Goal: Task Accomplishment & Management: Manage account settings

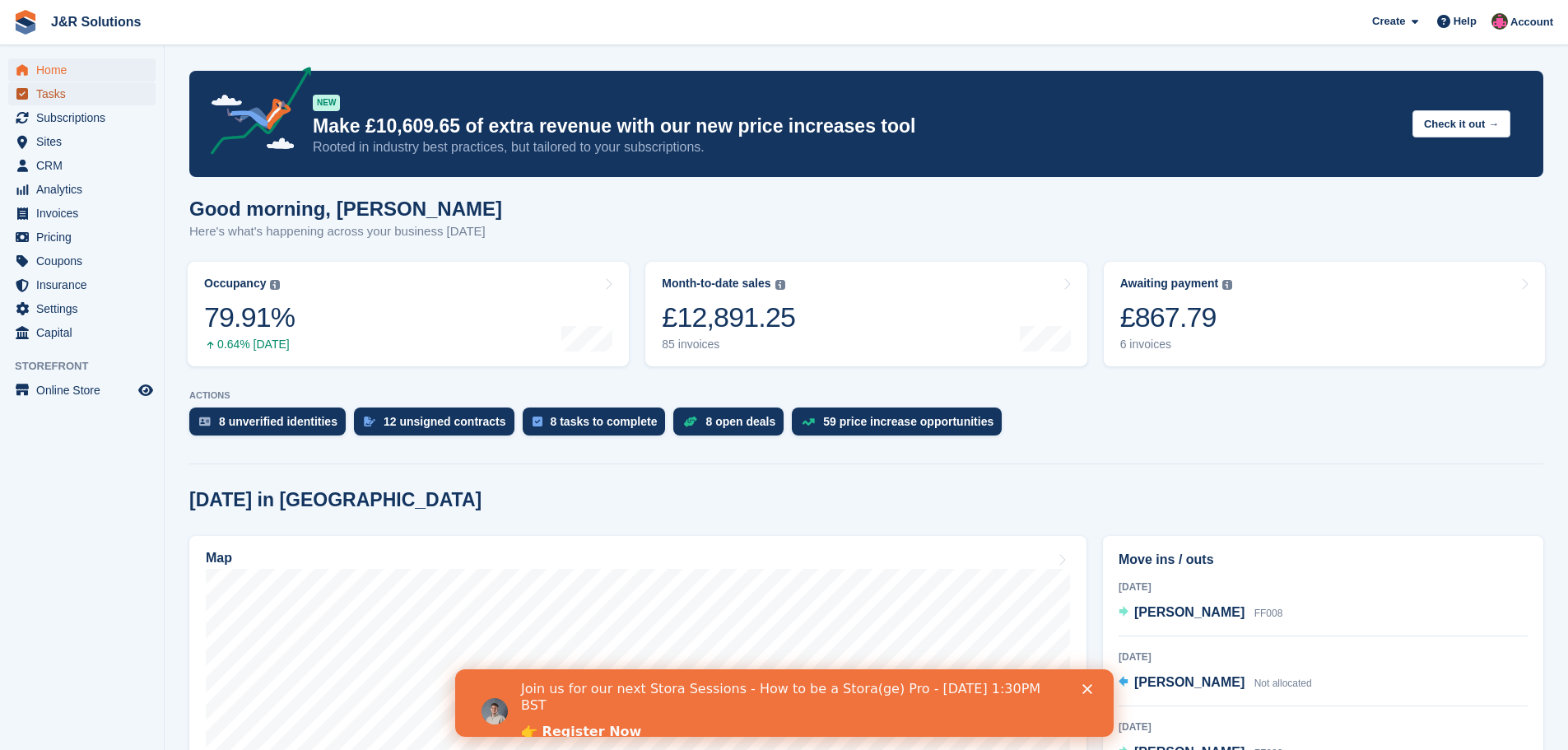
click at [61, 87] on span "Tasks" at bounding box center [85, 94] width 99 height 23
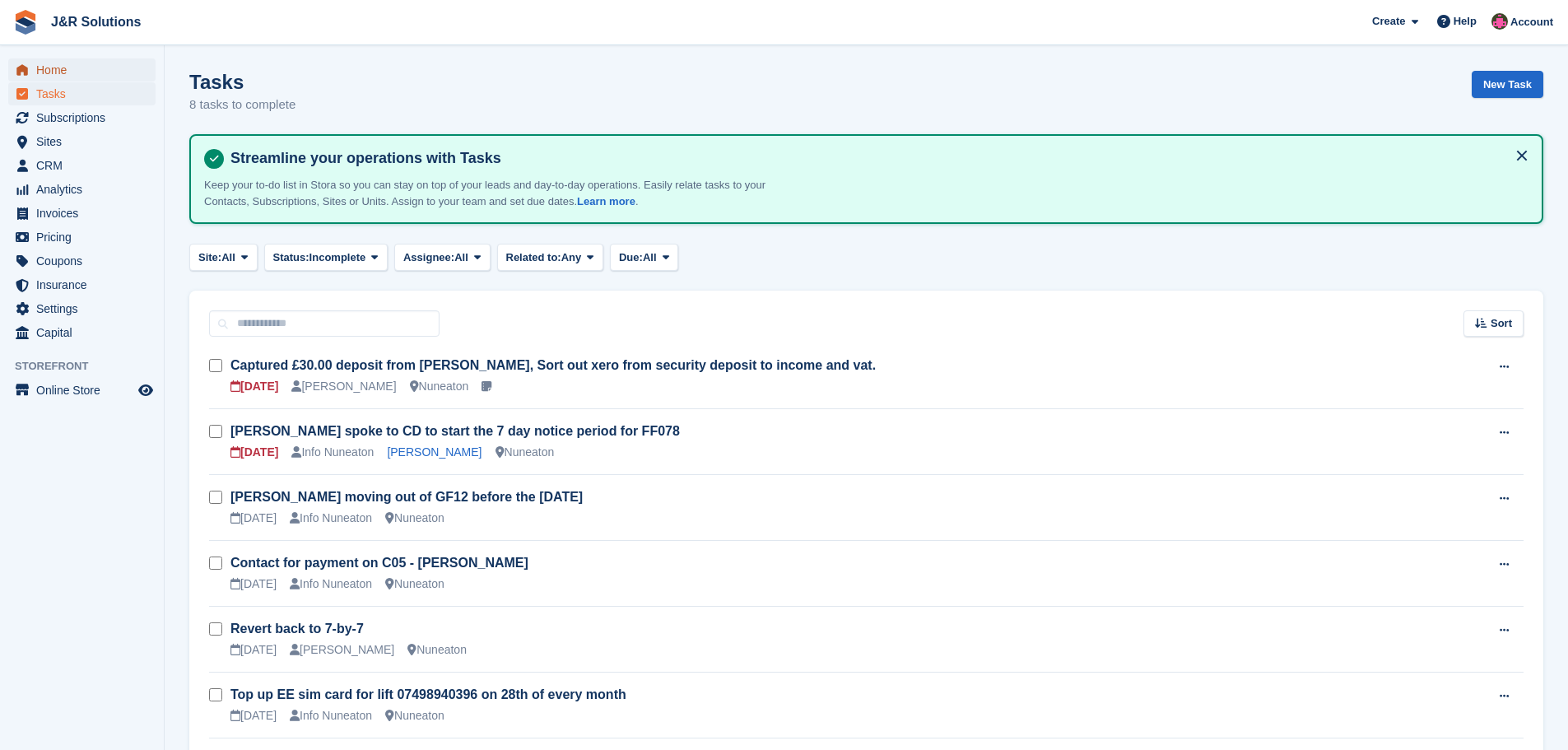
click at [69, 69] on span "Home" at bounding box center [85, 70] width 99 height 23
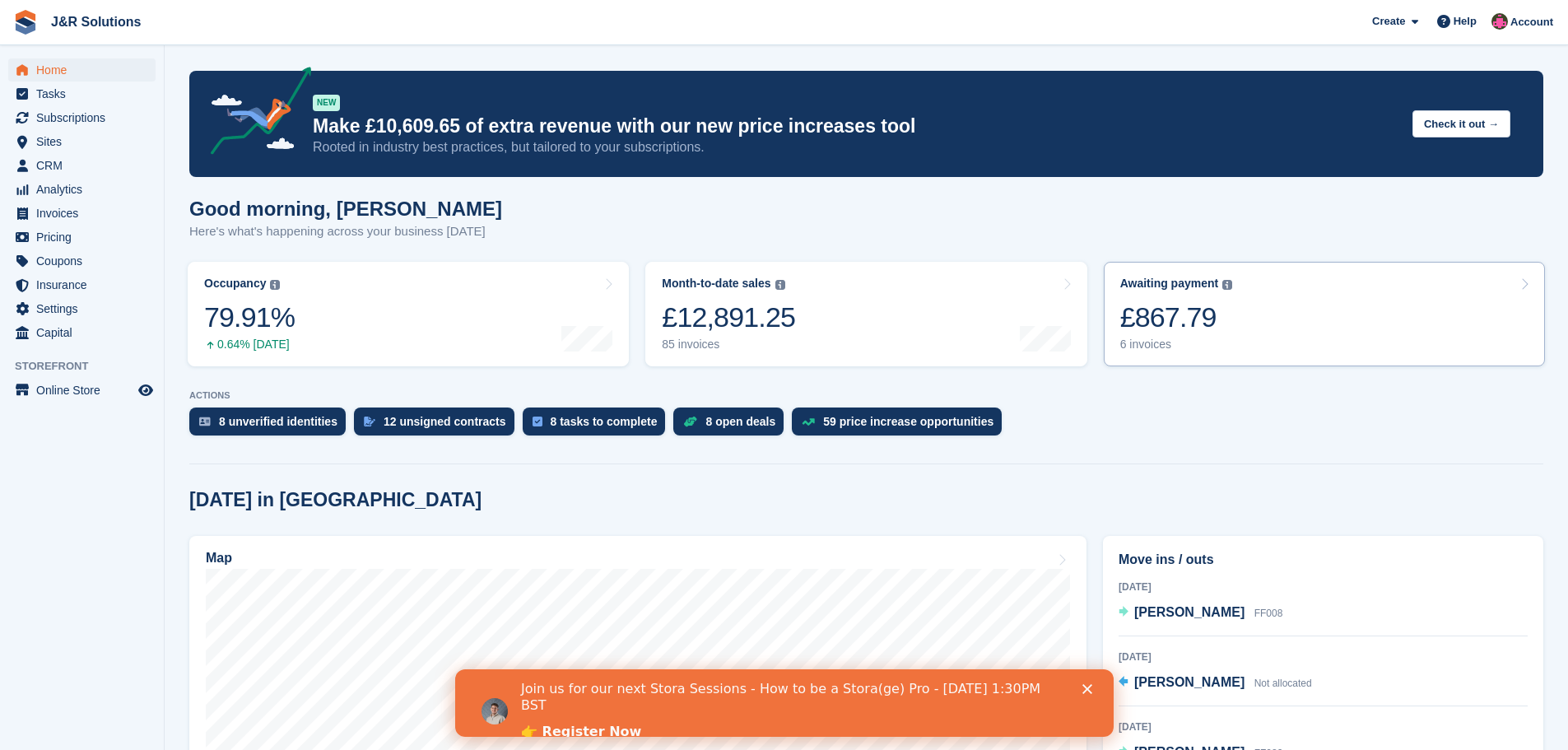
click at [1163, 348] on div "6 invoices" at bounding box center [1176, 345] width 112 height 14
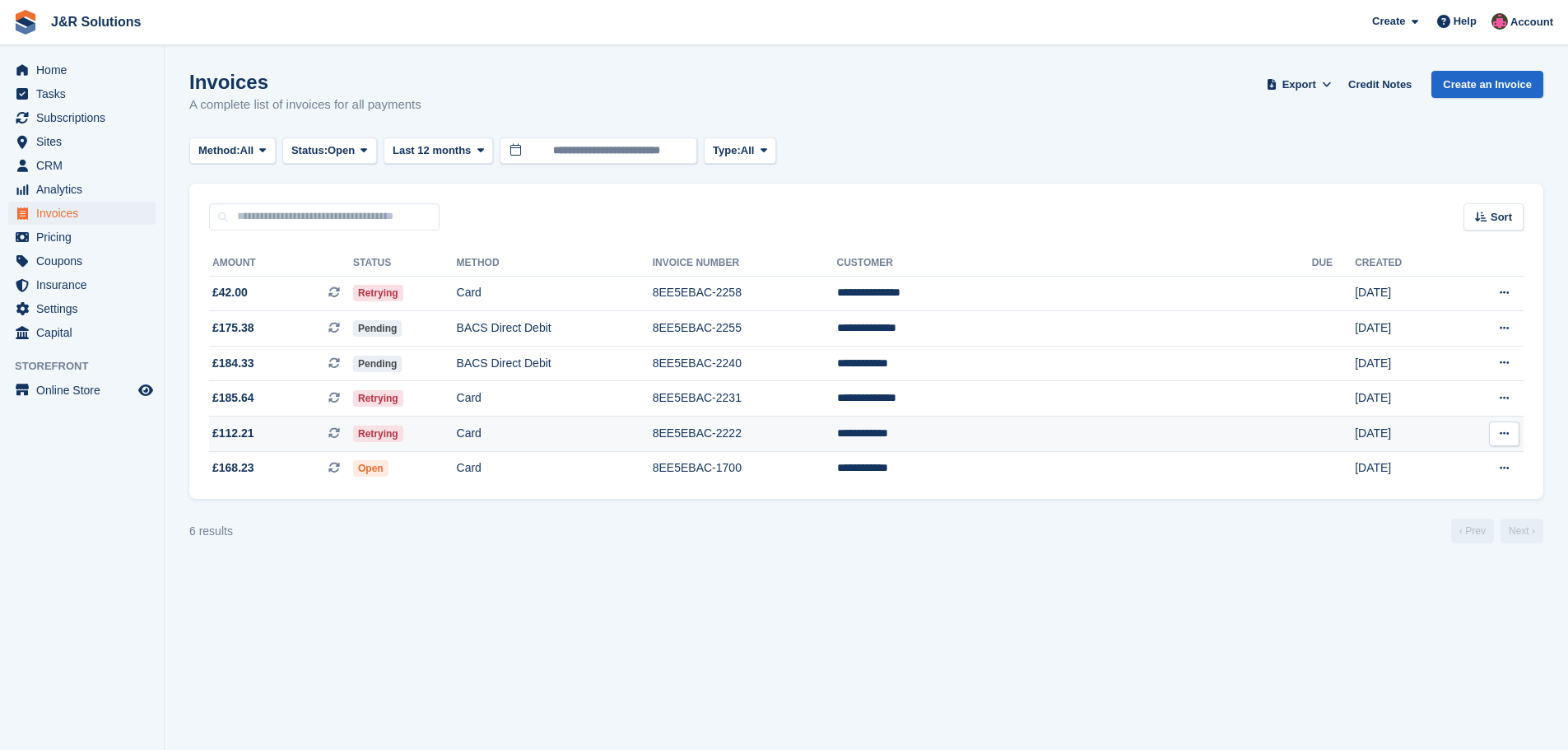
click at [836, 428] on td "8EE5EBAC-2222" at bounding box center [745, 434] width 184 height 36
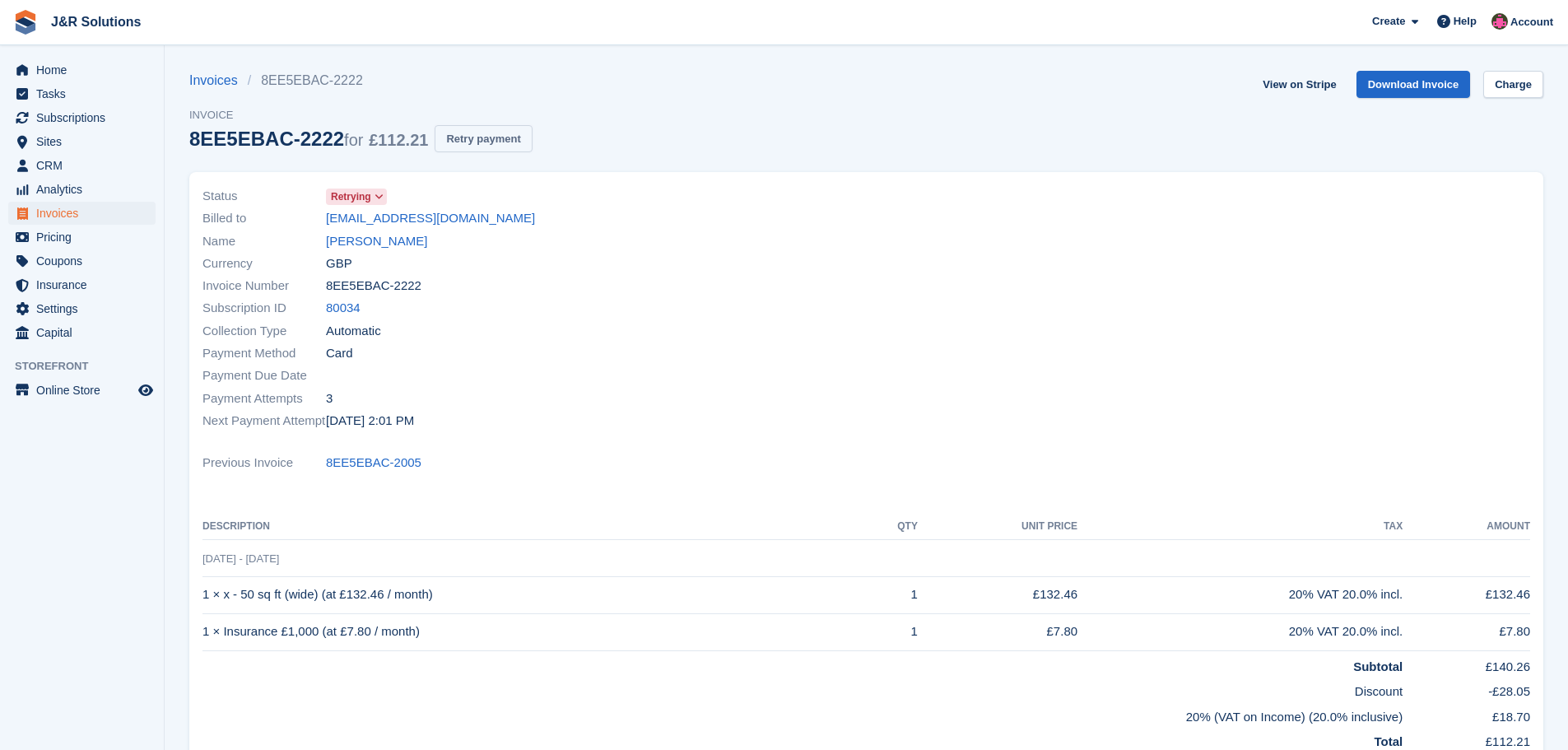
click at [464, 138] on button "Retry payment" at bounding box center [484, 138] width 98 height 27
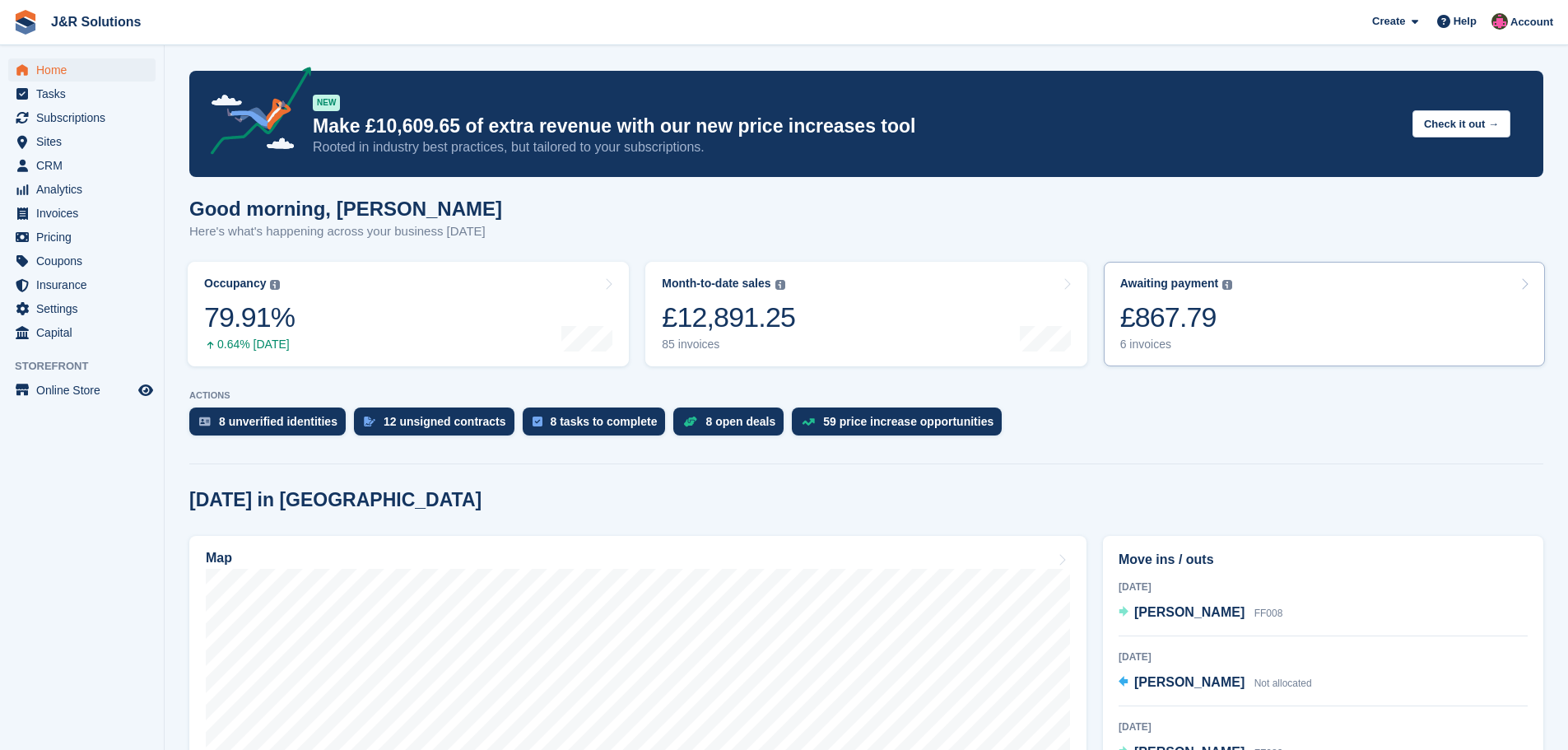
click at [1152, 340] on div "6 invoices" at bounding box center [1176, 345] width 112 height 14
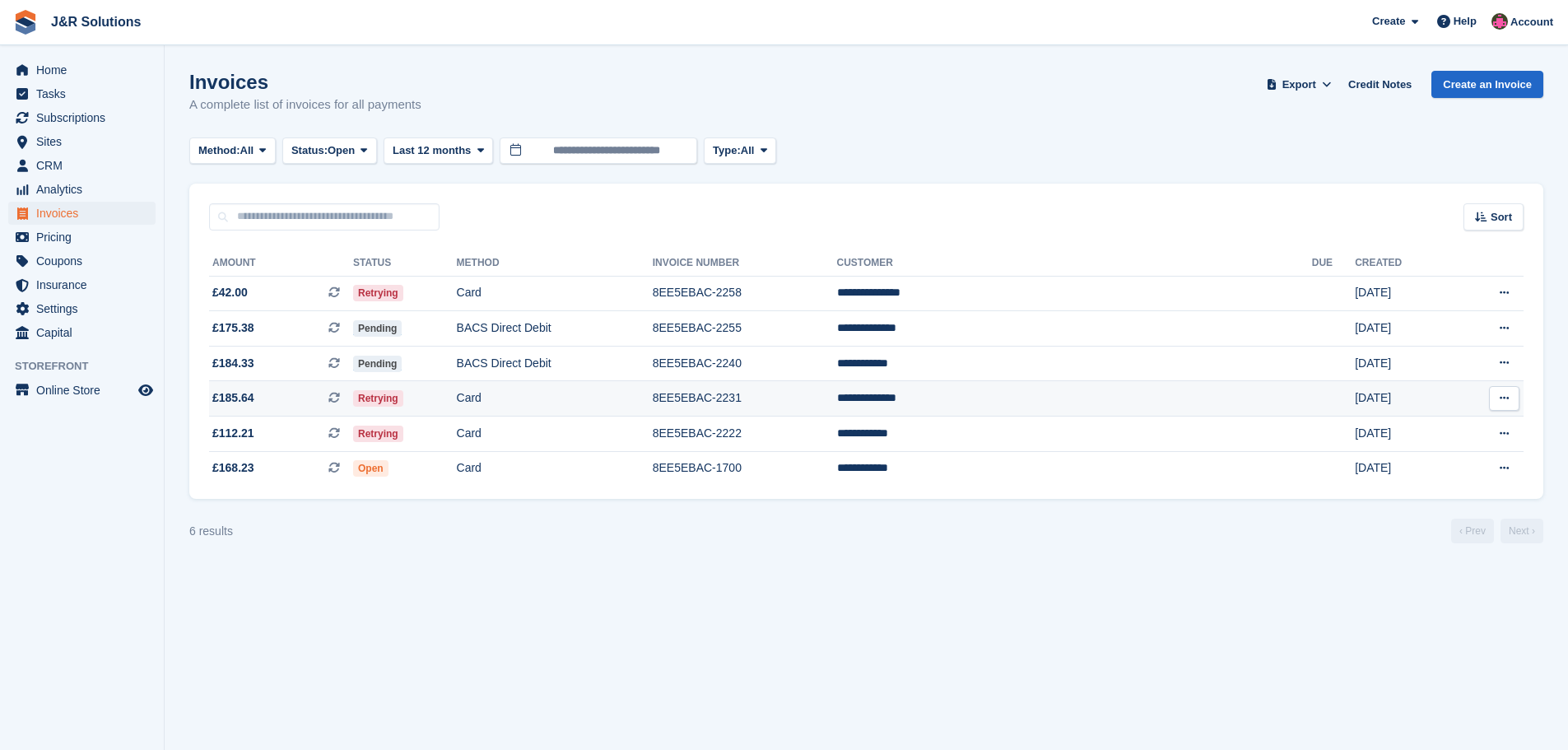
click at [457, 396] on td "Retrying" at bounding box center [405, 399] width 104 height 36
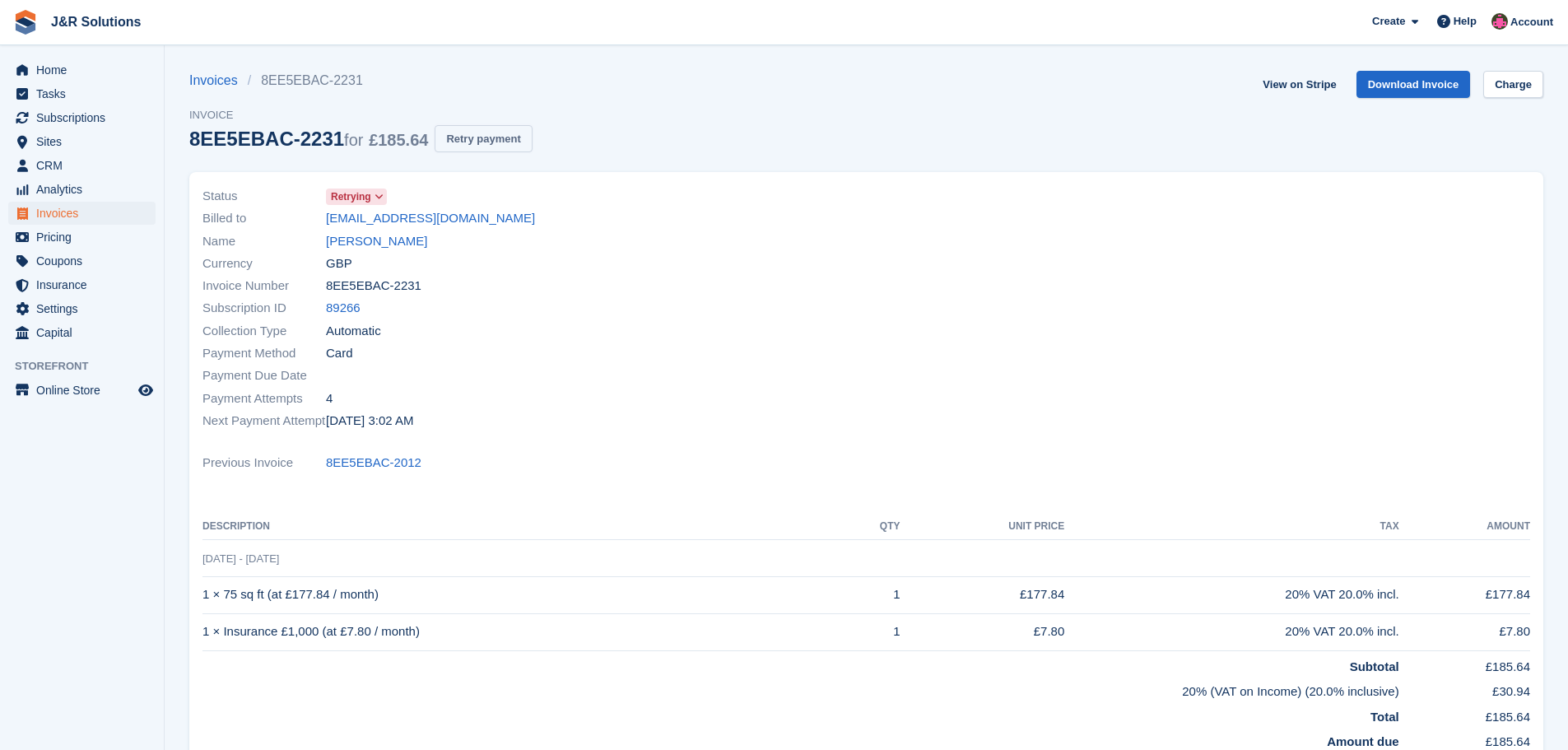
click at [464, 130] on button "Retry payment" at bounding box center [484, 138] width 98 height 27
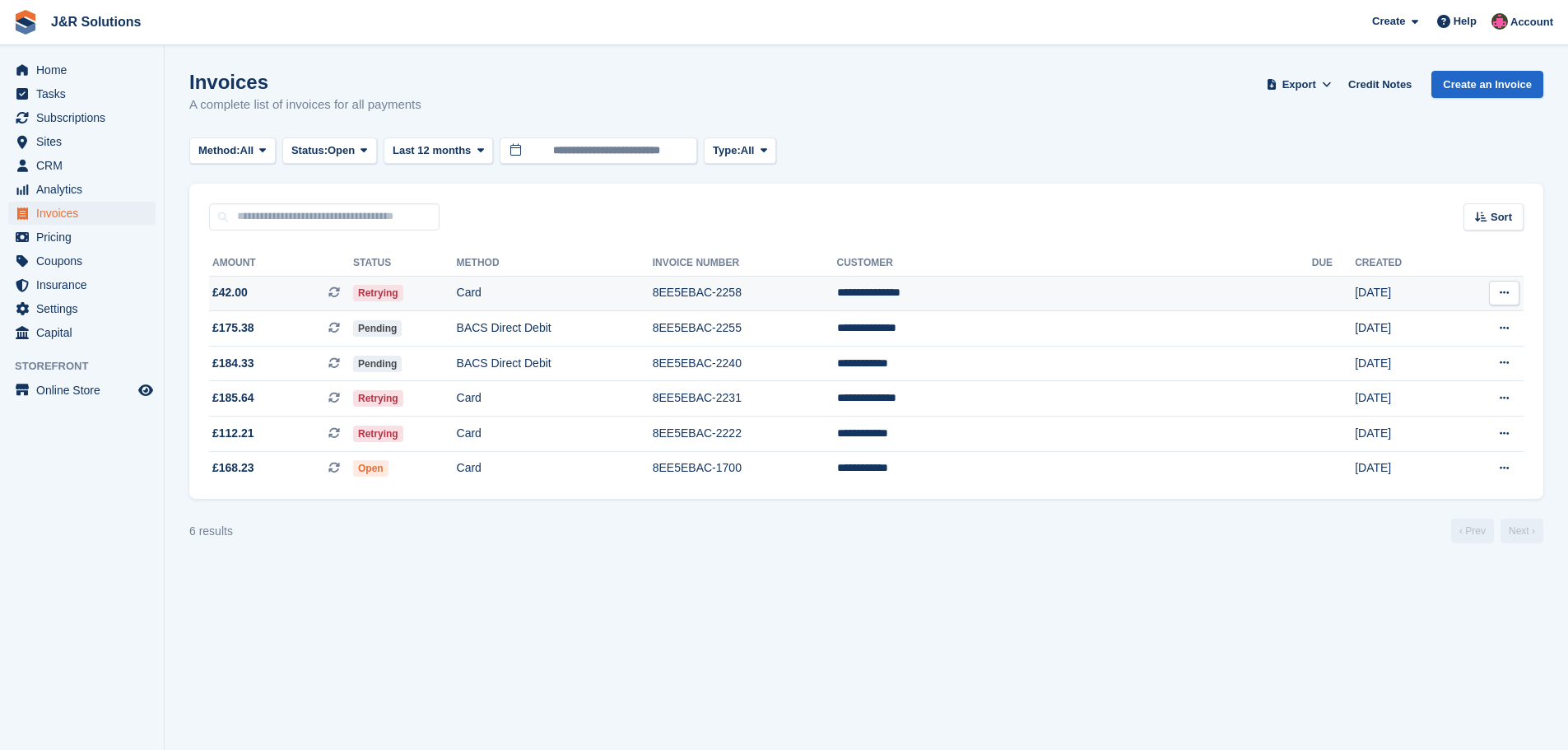
click at [837, 299] on td "8EE5EBAC-2258" at bounding box center [745, 294] width 184 height 36
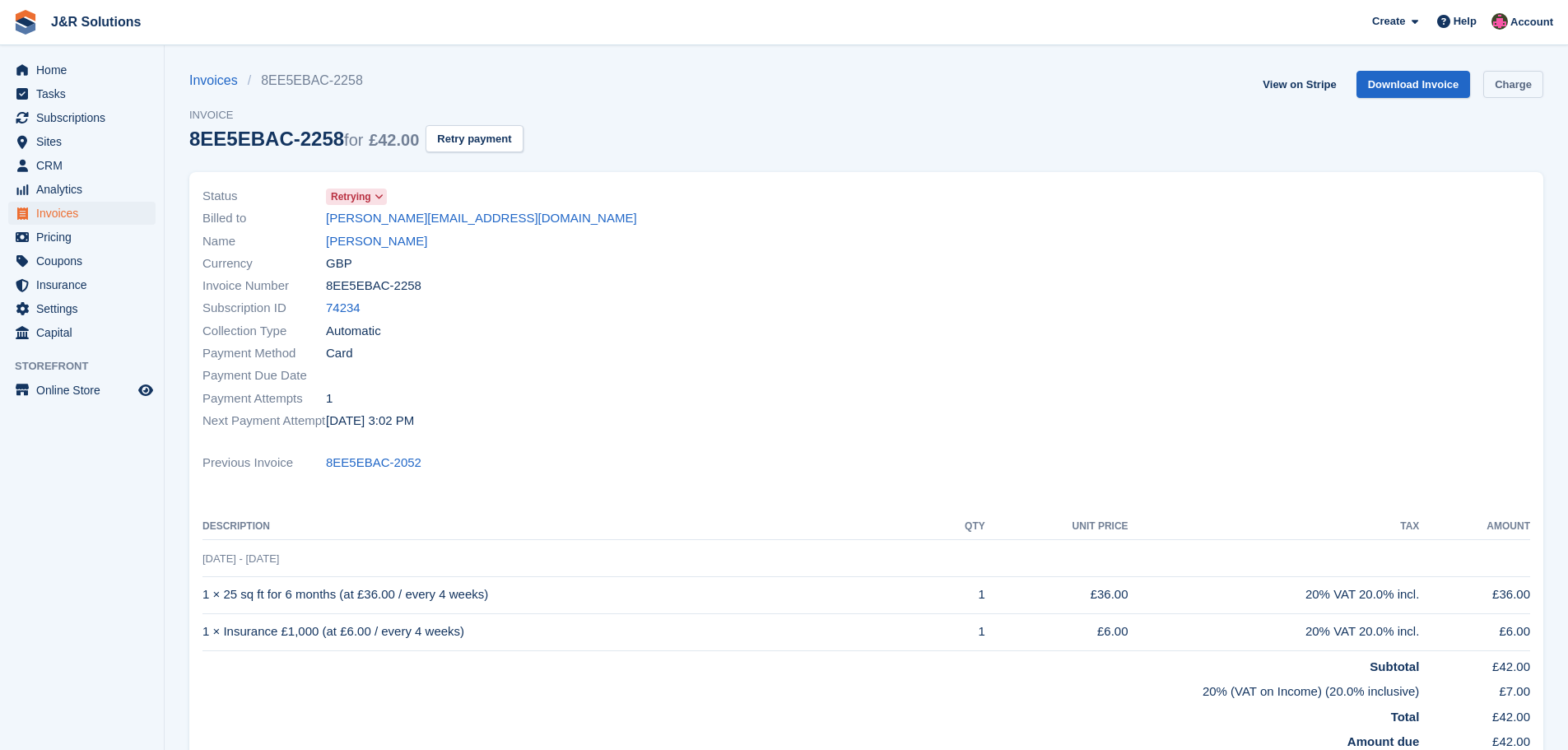
click at [1522, 79] on link "Charge" at bounding box center [1513, 84] width 60 height 27
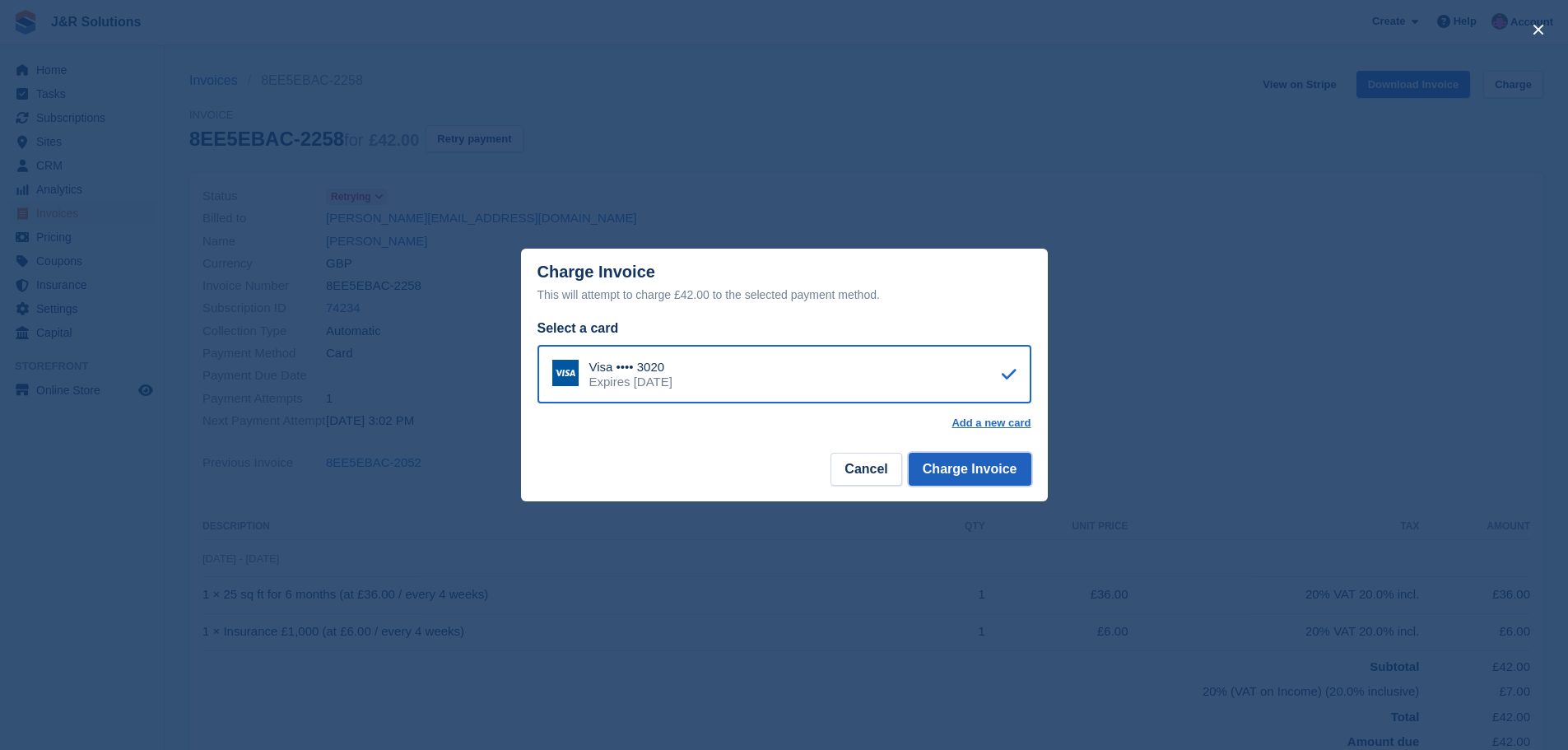
click at [991, 477] on button "Charge Invoice" at bounding box center [970, 469] width 122 height 33
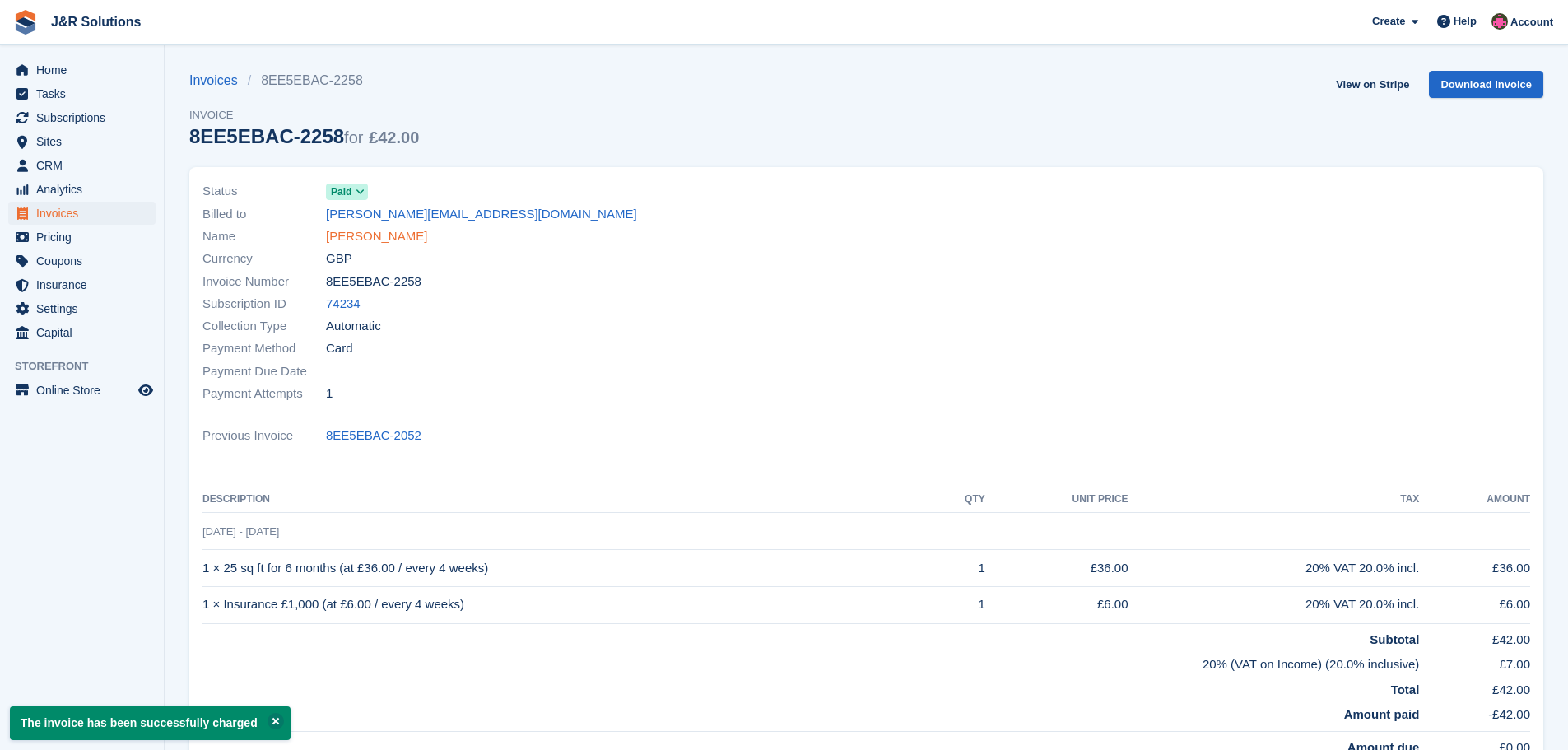
click at [354, 227] on link "Dariusz Bukatko" at bounding box center [376, 236] width 102 height 19
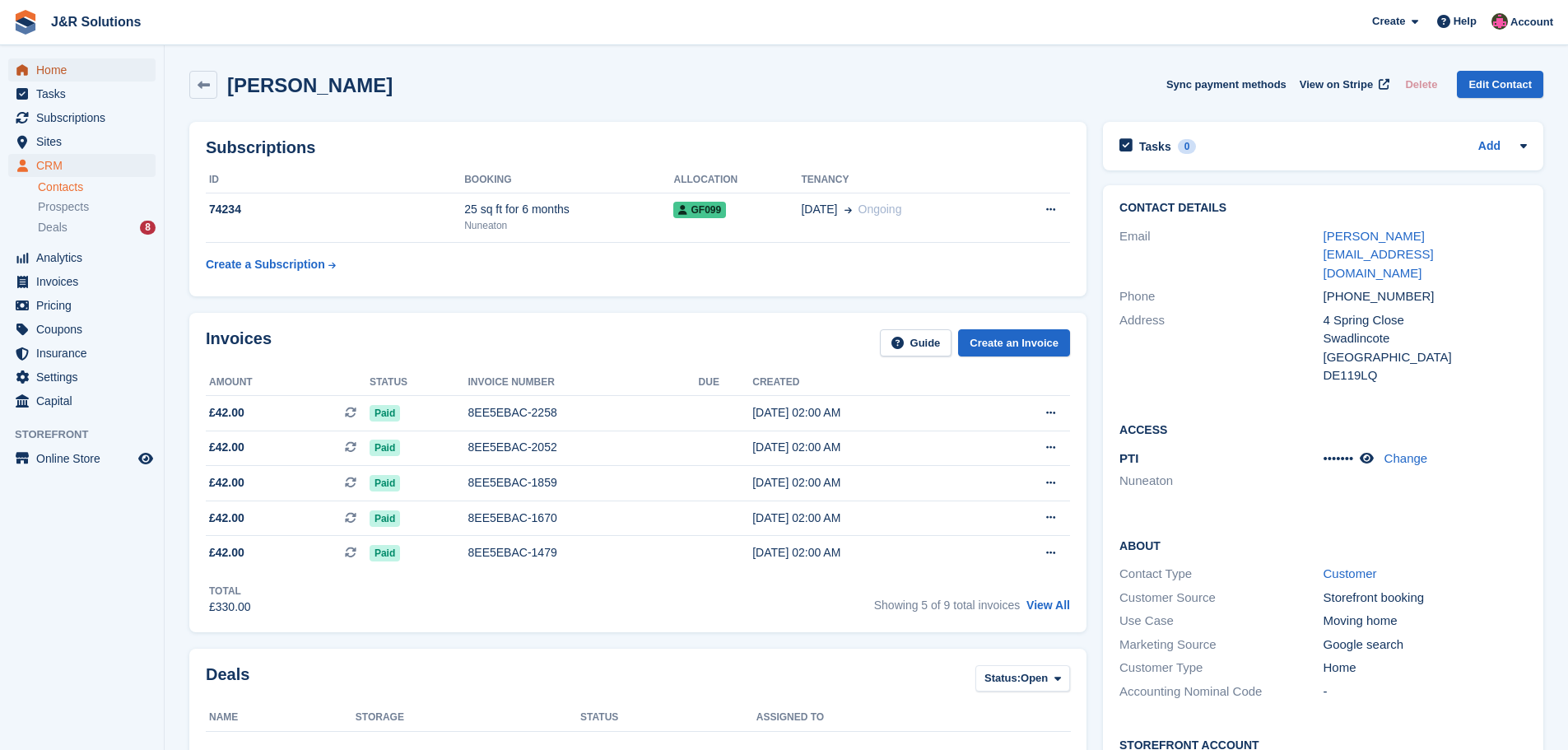
click at [51, 69] on span "Home" at bounding box center [85, 70] width 99 height 23
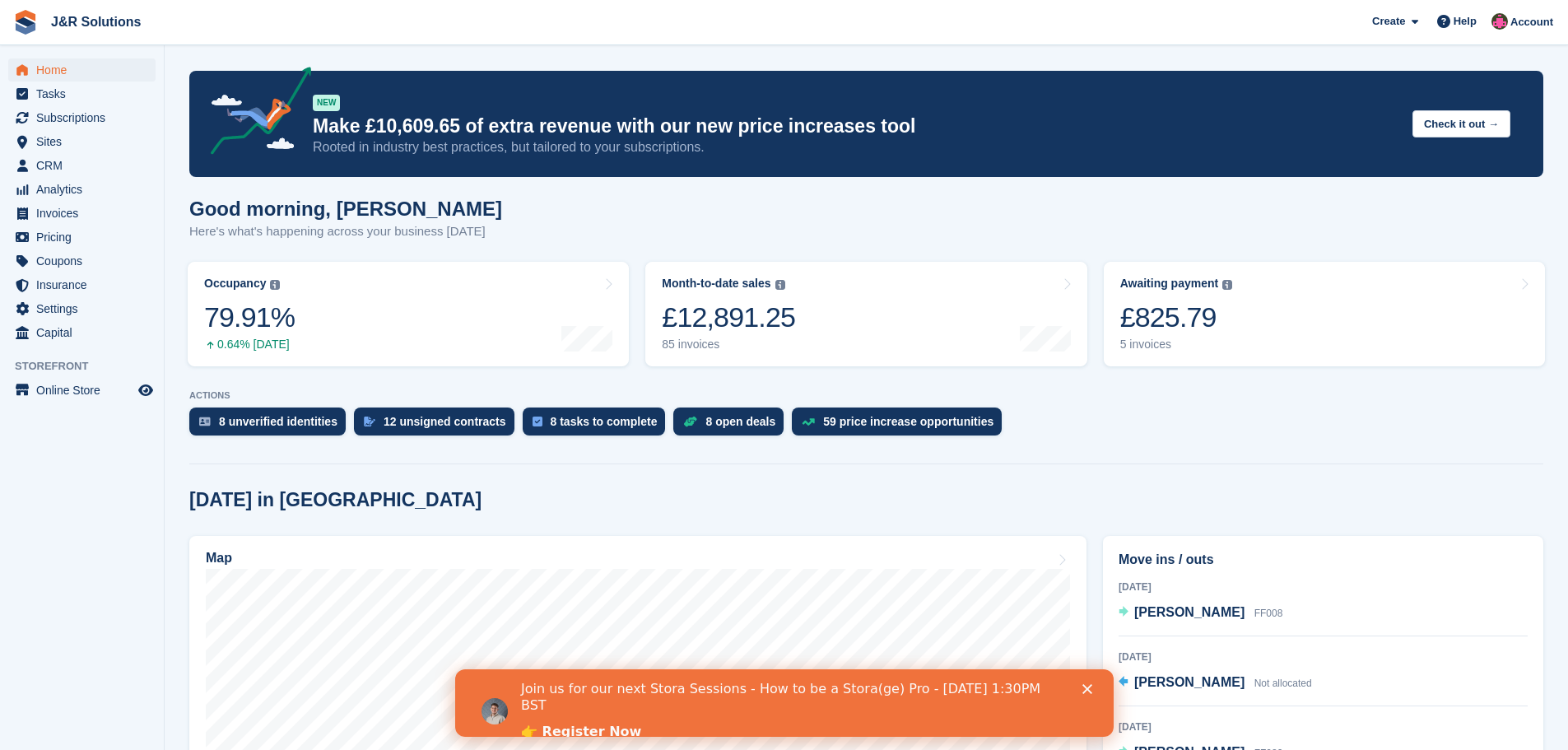
click at [1063, 428] on div "8 unverified identities 12 unsigned contracts 8 tasks to complete 8 open deals …" at bounding box center [866, 425] width 1354 height 36
click at [77, 122] on span "Subscriptions" at bounding box center [85, 118] width 99 height 23
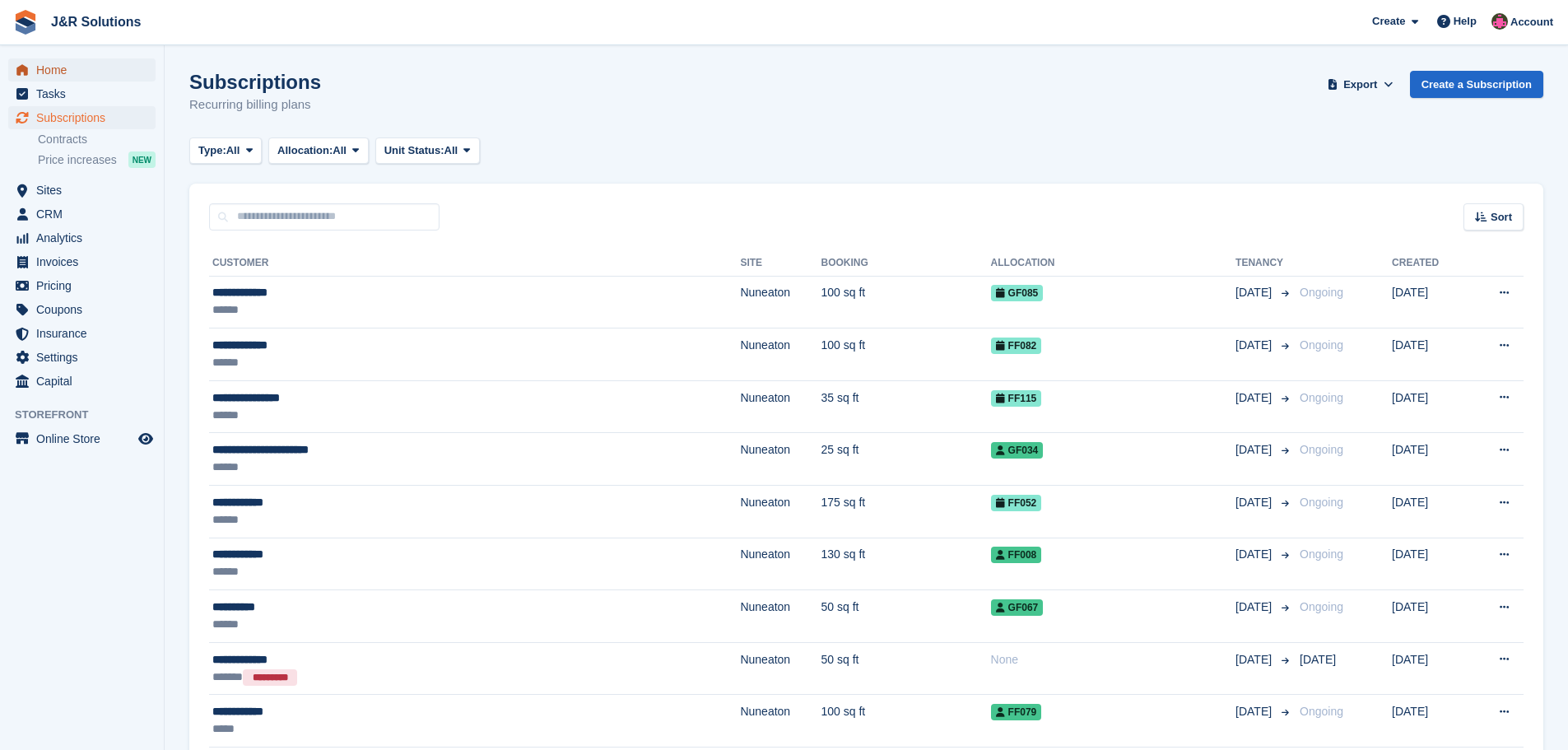
click at [60, 73] on span "Home" at bounding box center [85, 70] width 99 height 23
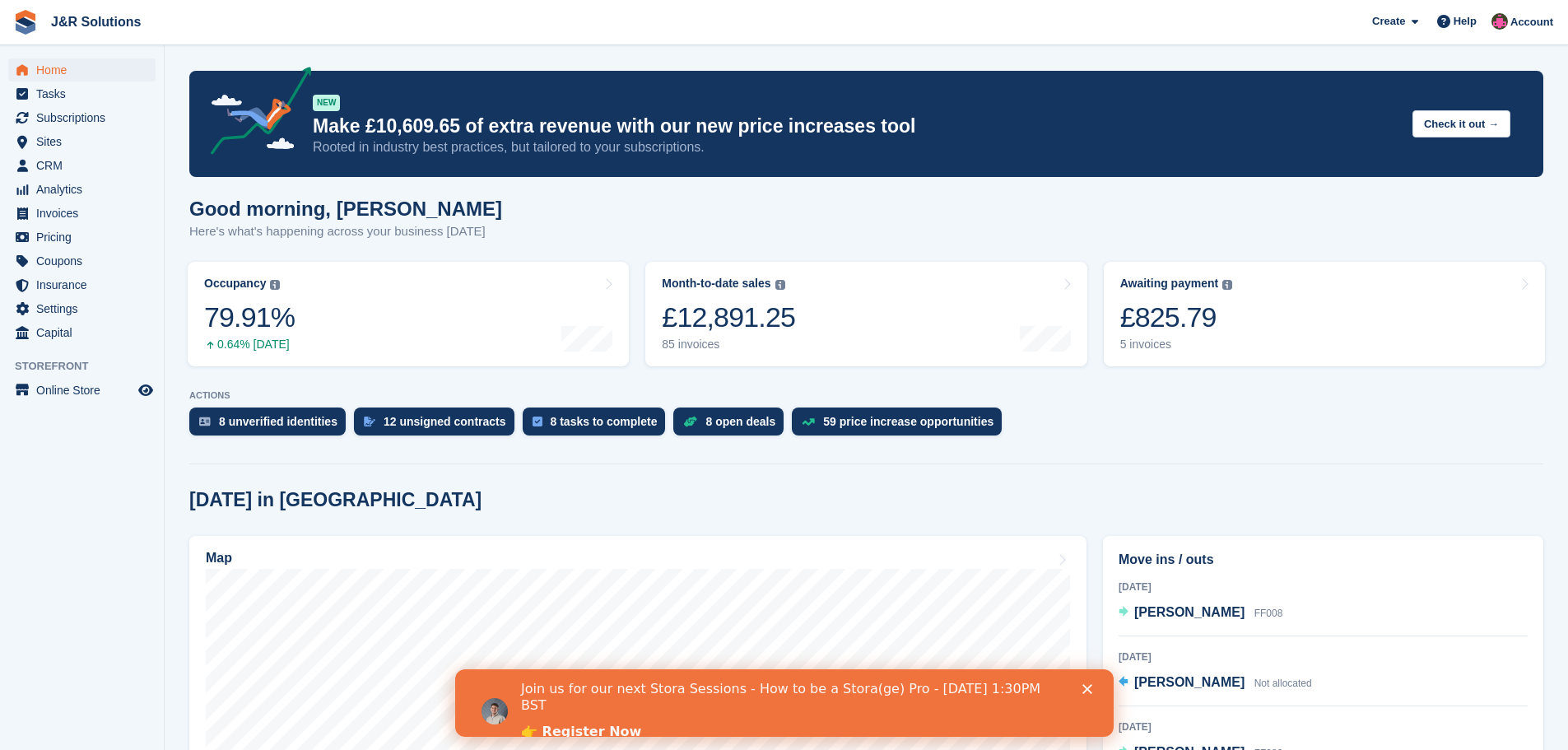
click at [59, 98] on span "Tasks" at bounding box center [85, 94] width 99 height 23
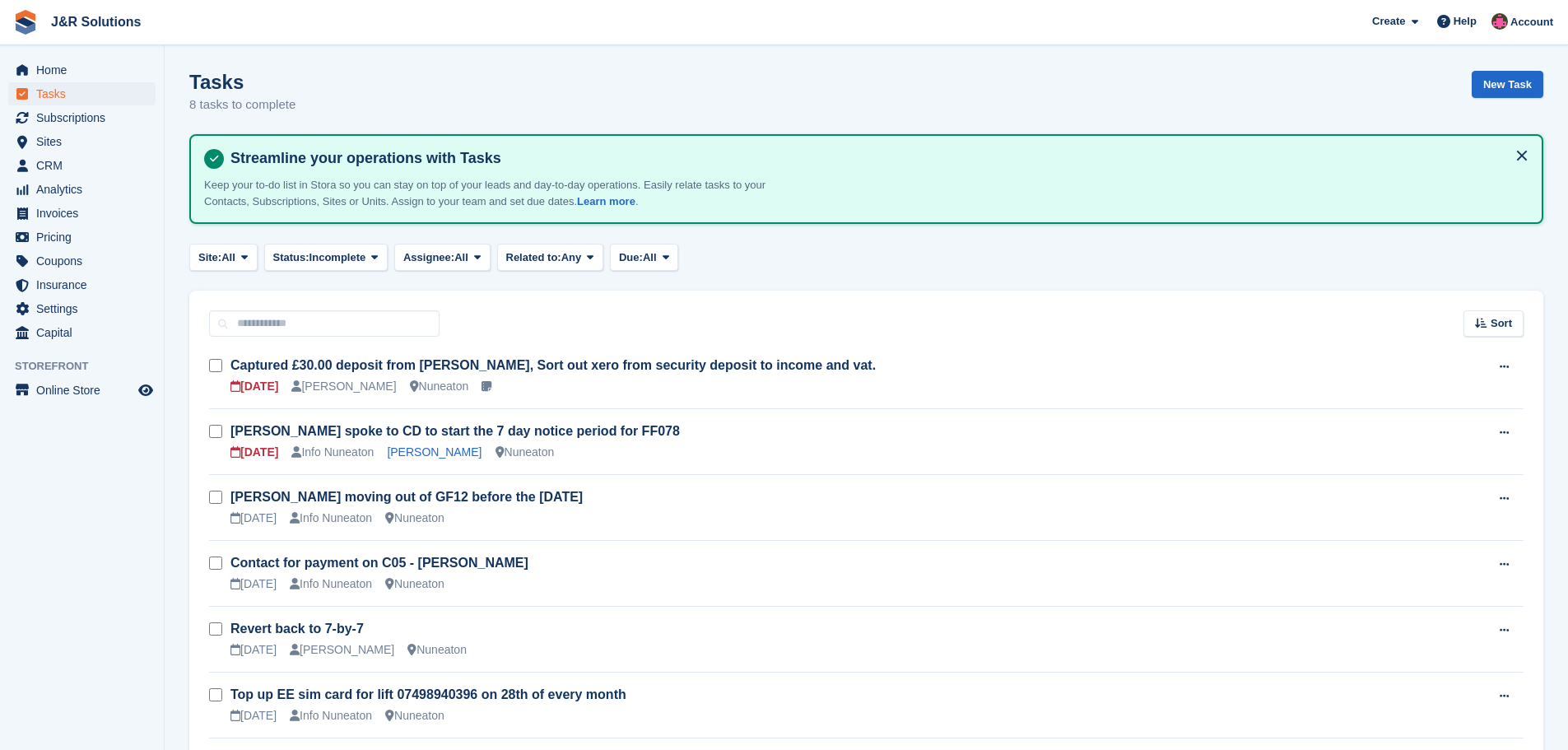
click at [1089, 270] on div "Site: All All Nuneaton None Status: Incomplete All Complete Incomplete Assignee…" at bounding box center [866, 257] width 1354 height 27
